Goal: Task Accomplishment & Management: Use online tool/utility

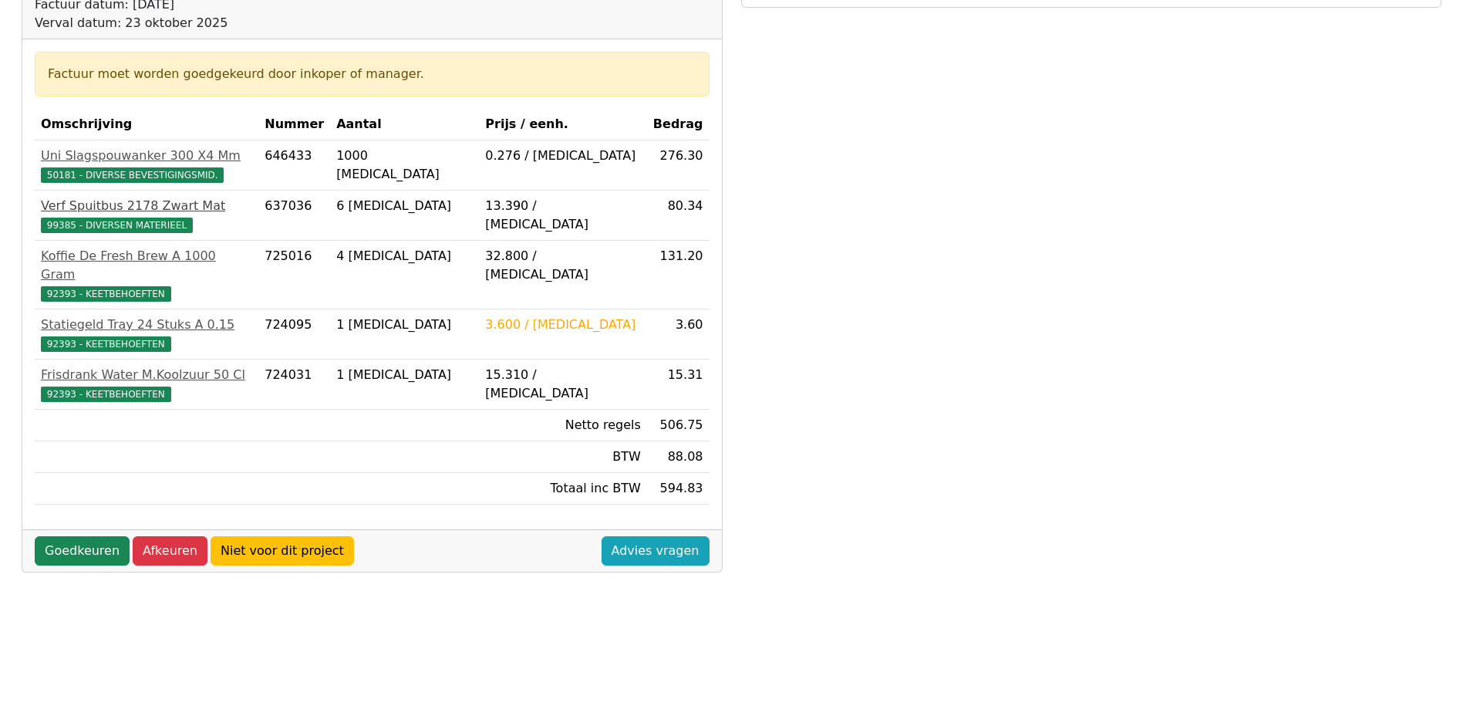
scroll to position [231, 0]
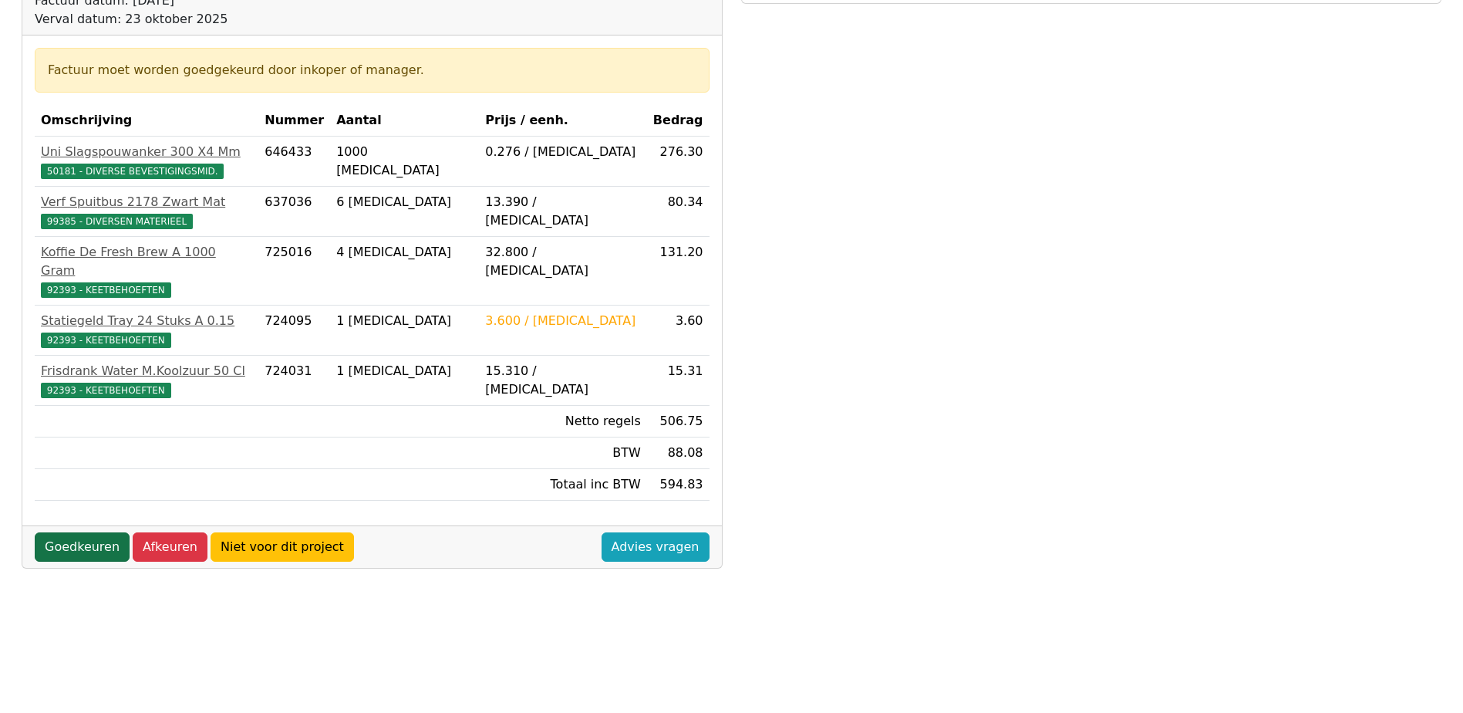
click at [58, 533] on link "Goedkeuren" at bounding box center [82, 546] width 95 height 29
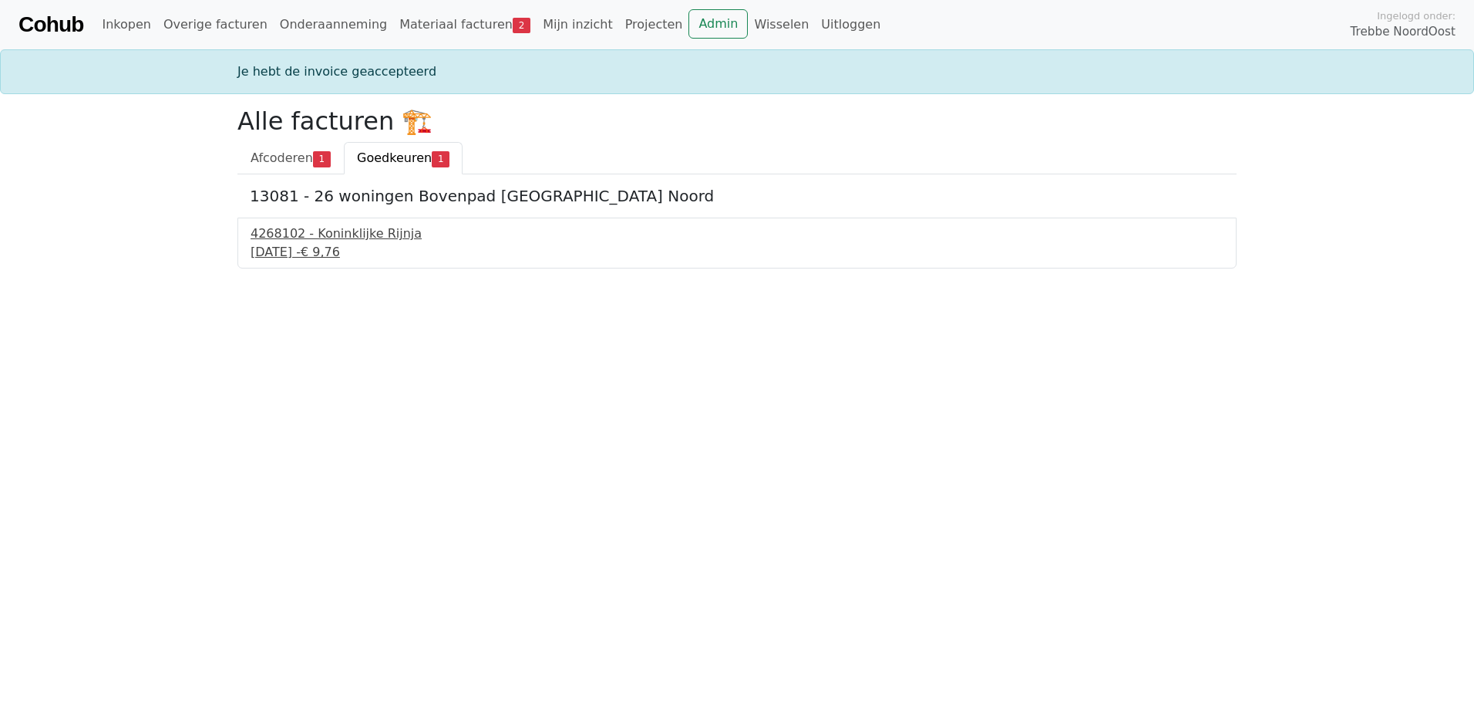
click at [318, 254] on div "[DATE] - € 9,76" at bounding box center [737, 252] width 973 height 19
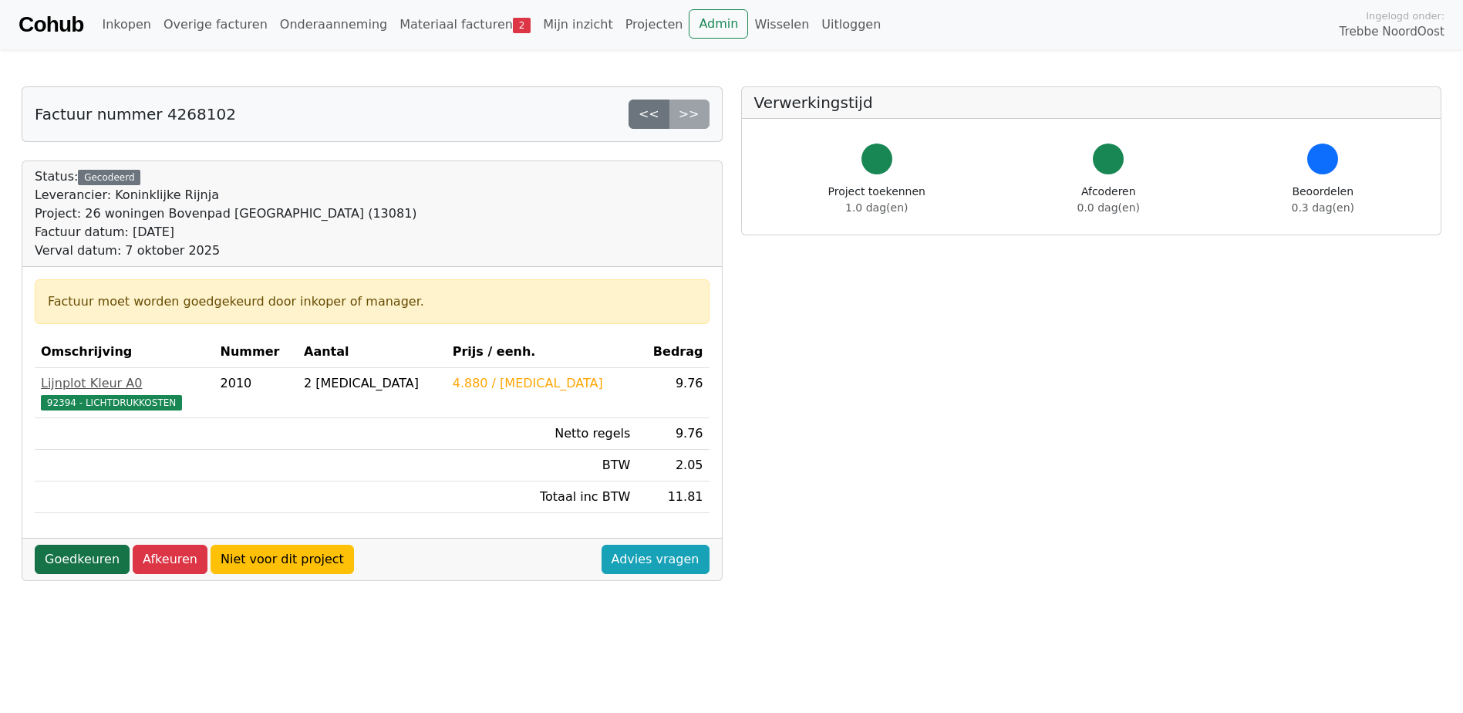
click at [65, 558] on link "Goedkeuren" at bounding box center [82, 558] width 95 height 29
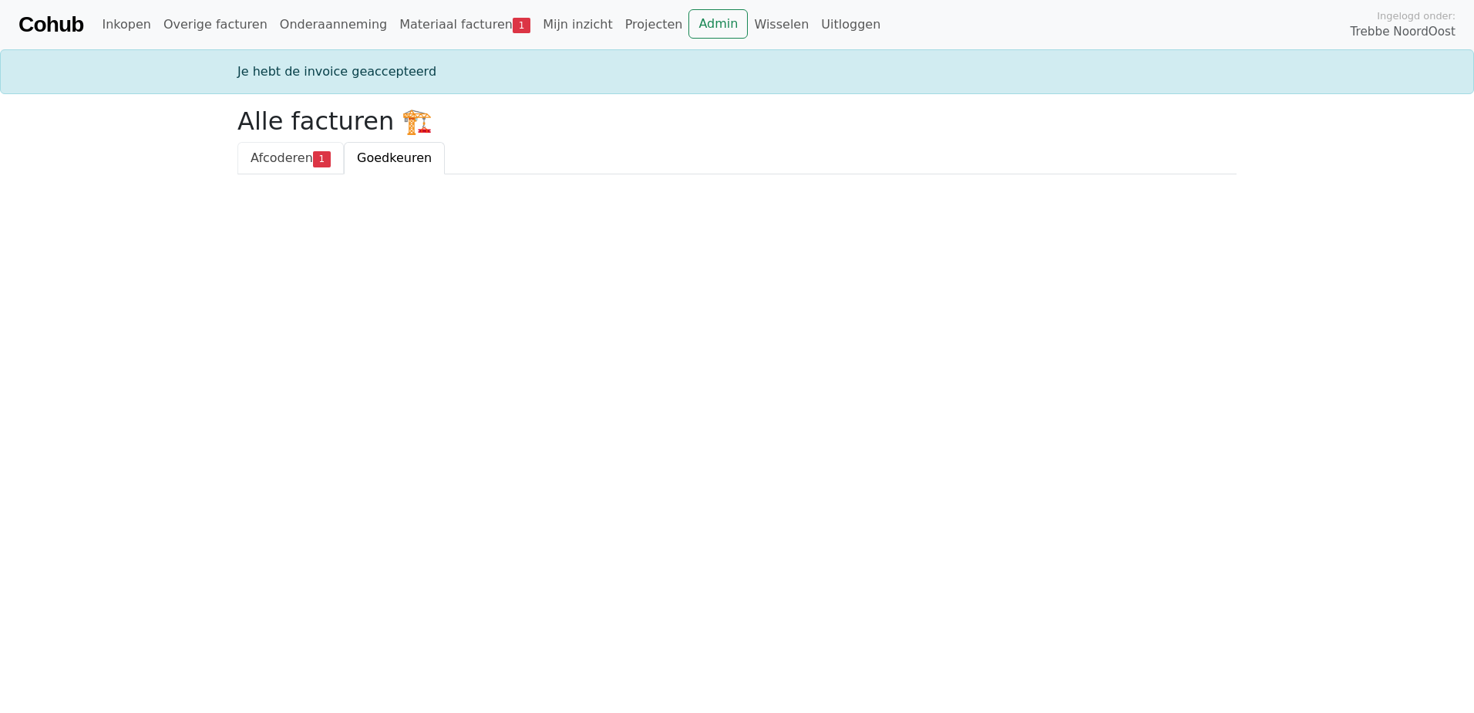
click at [276, 163] on span "Afcoderen" at bounding box center [282, 157] width 62 height 15
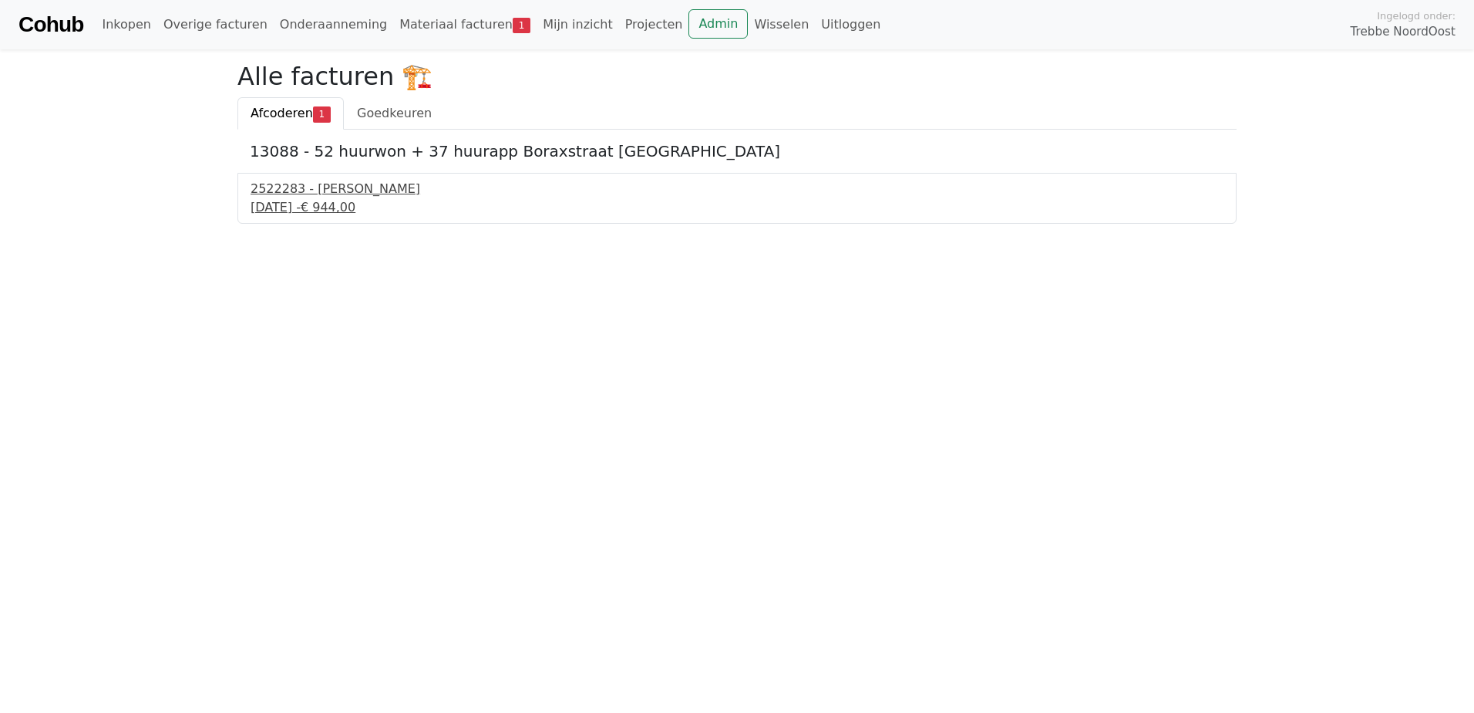
click at [295, 209] on div "[DATE] - € 944,00" at bounding box center [737, 207] width 973 height 19
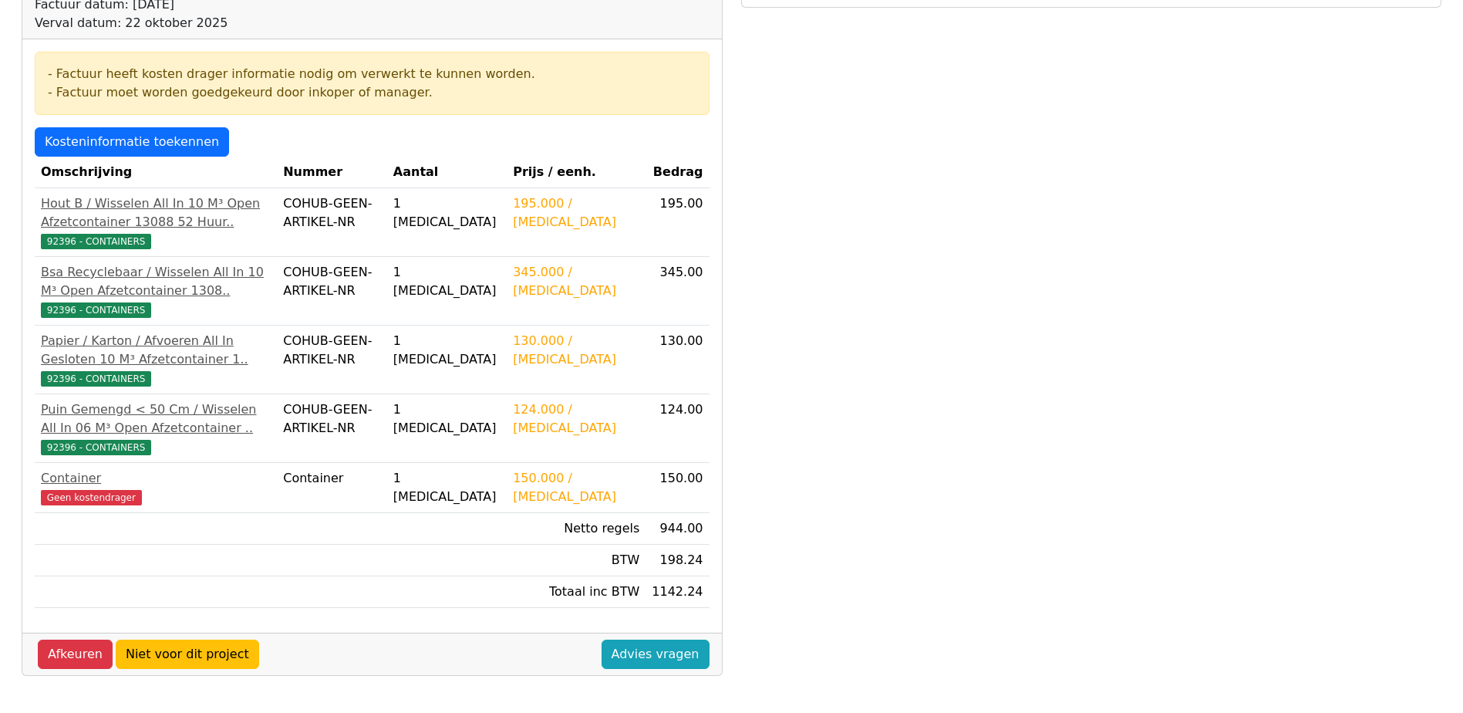
scroll to position [231, 0]
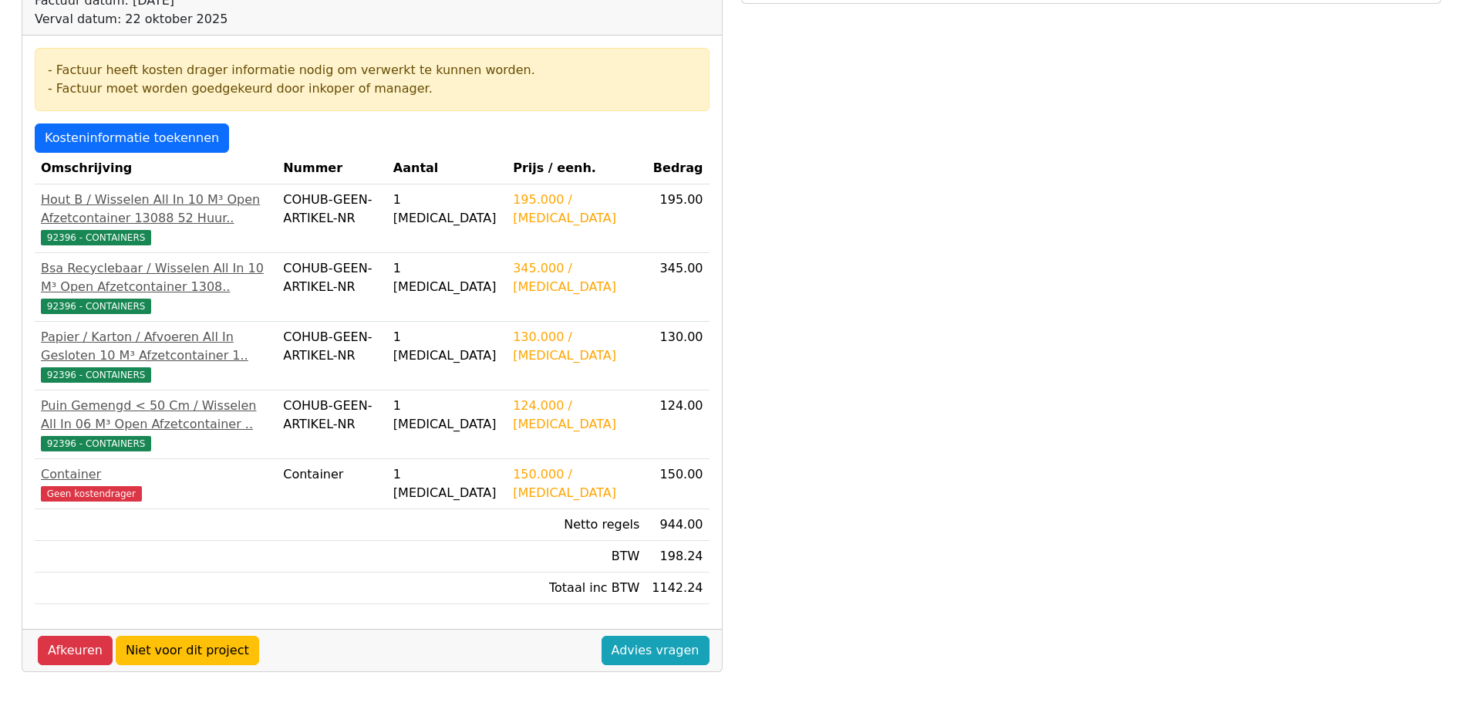
click at [372, 542] on td at bounding box center [271, 557] width 472 height 32
click at [106, 524] on td at bounding box center [271, 525] width 472 height 32
click at [100, 132] on link "Kosteninformatie toekennen" at bounding box center [132, 137] width 194 height 29
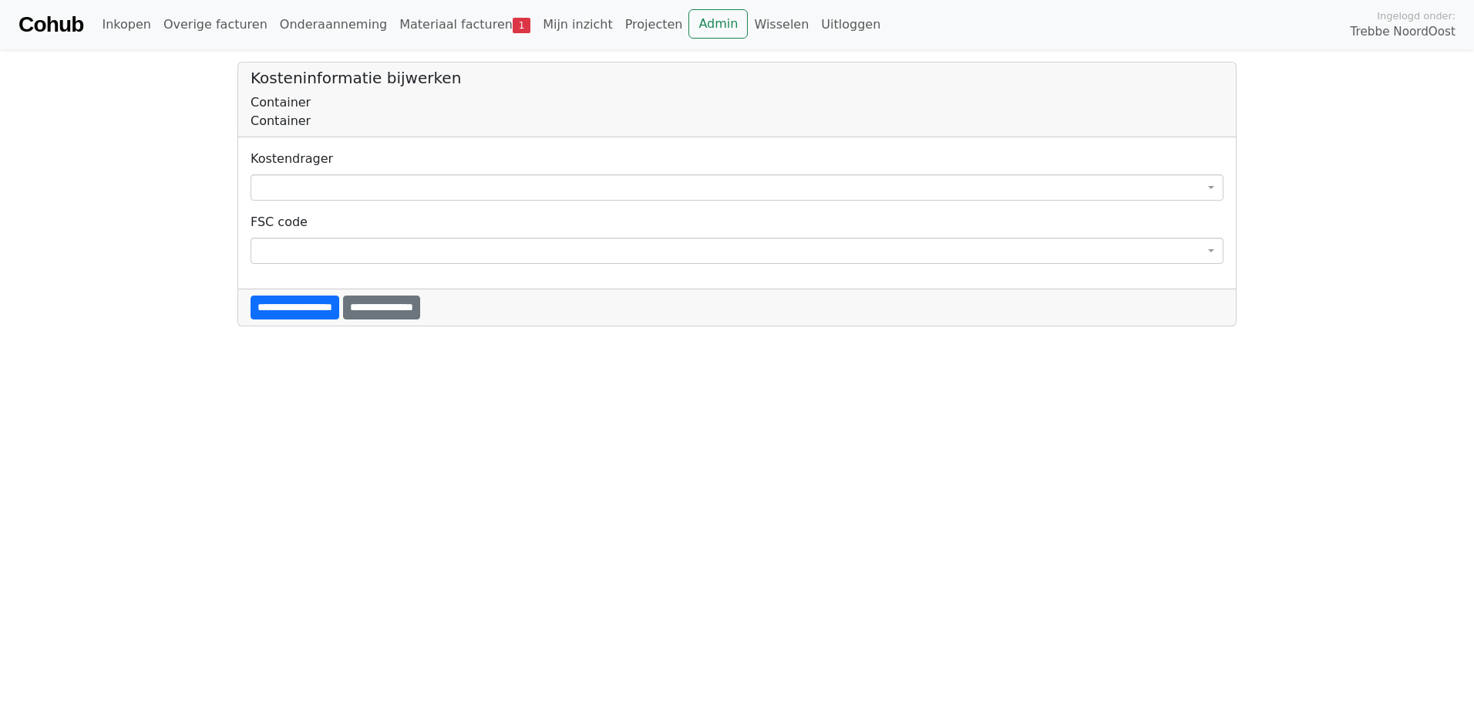
click at [274, 181] on span at bounding box center [737, 187] width 973 height 26
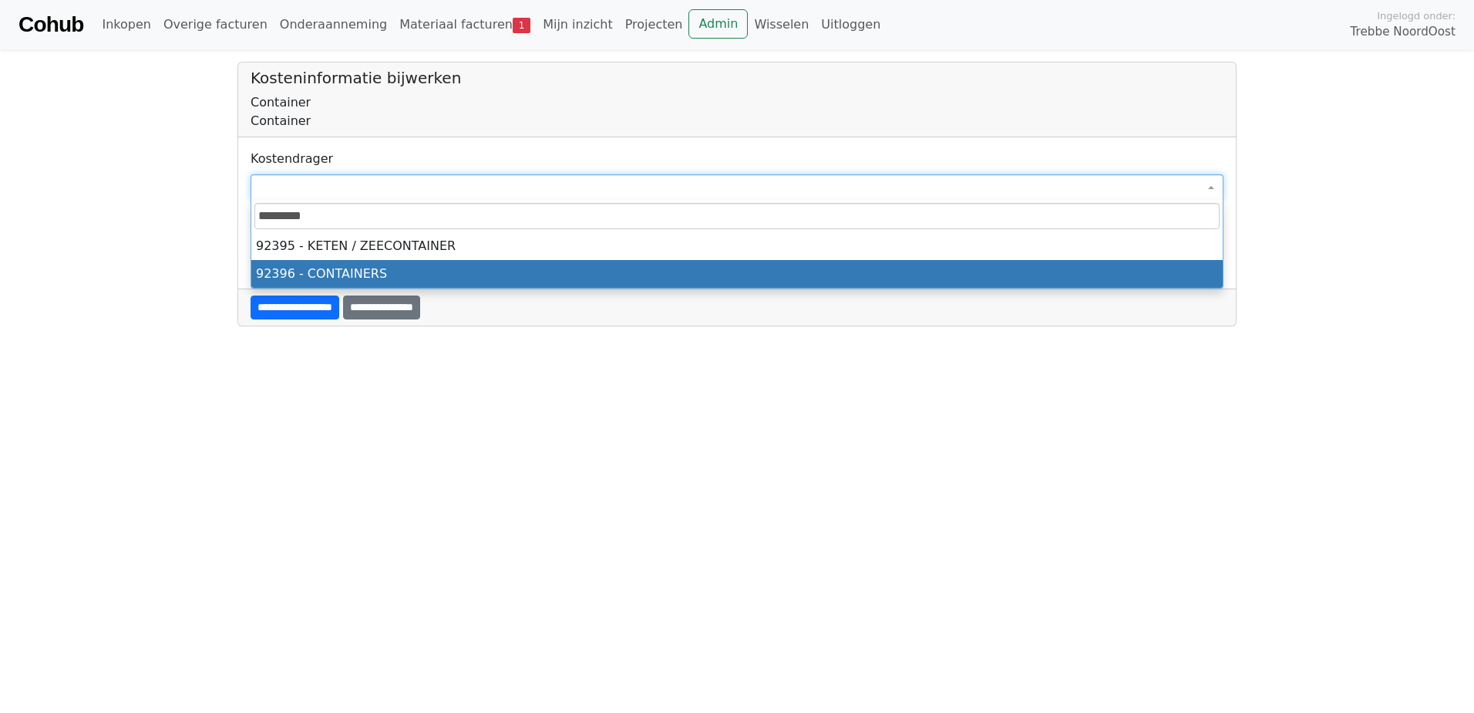
type input "*********"
select select "****"
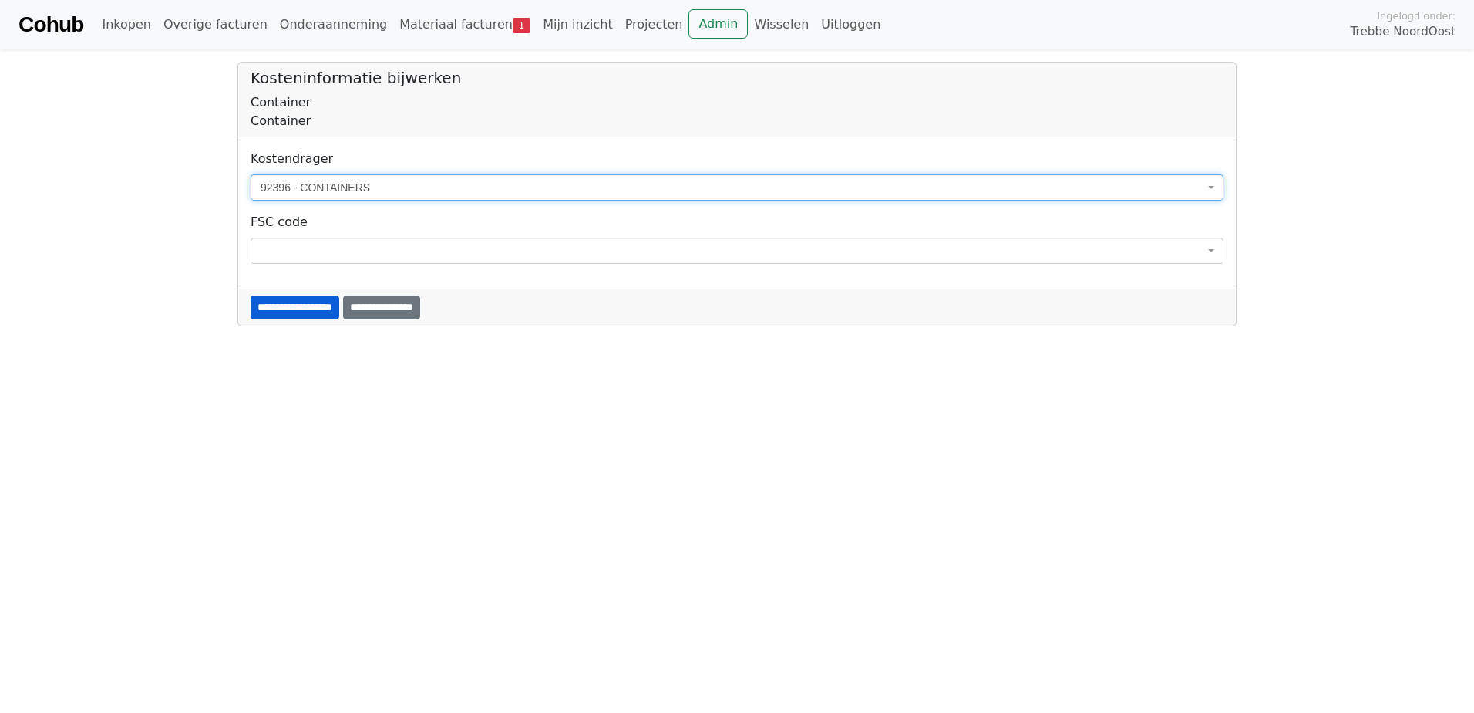
click at [309, 306] on input "**********" at bounding box center [295, 307] width 89 height 24
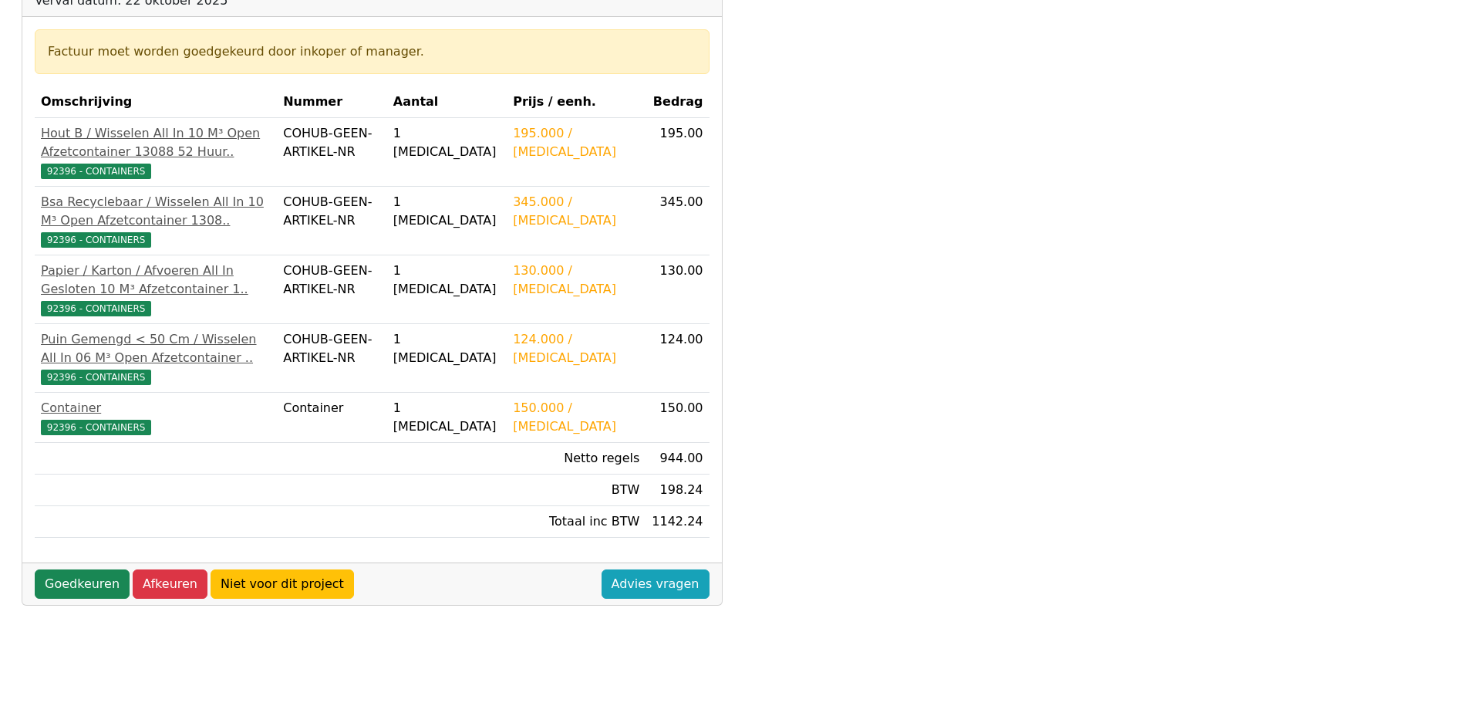
scroll to position [463, 0]
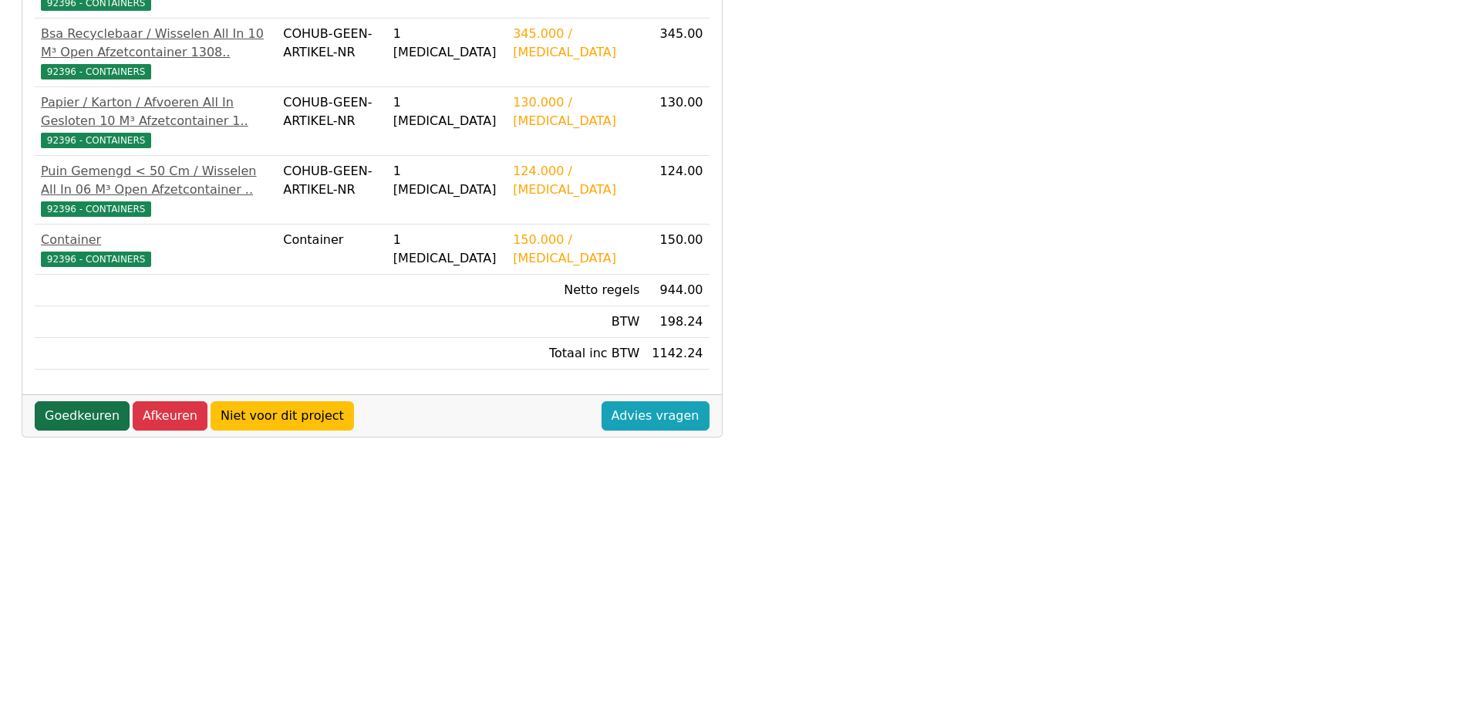
click at [46, 430] on link "Goedkeuren" at bounding box center [82, 415] width 95 height 29
